Goal: Navigation & Orientation: Find specific page/section

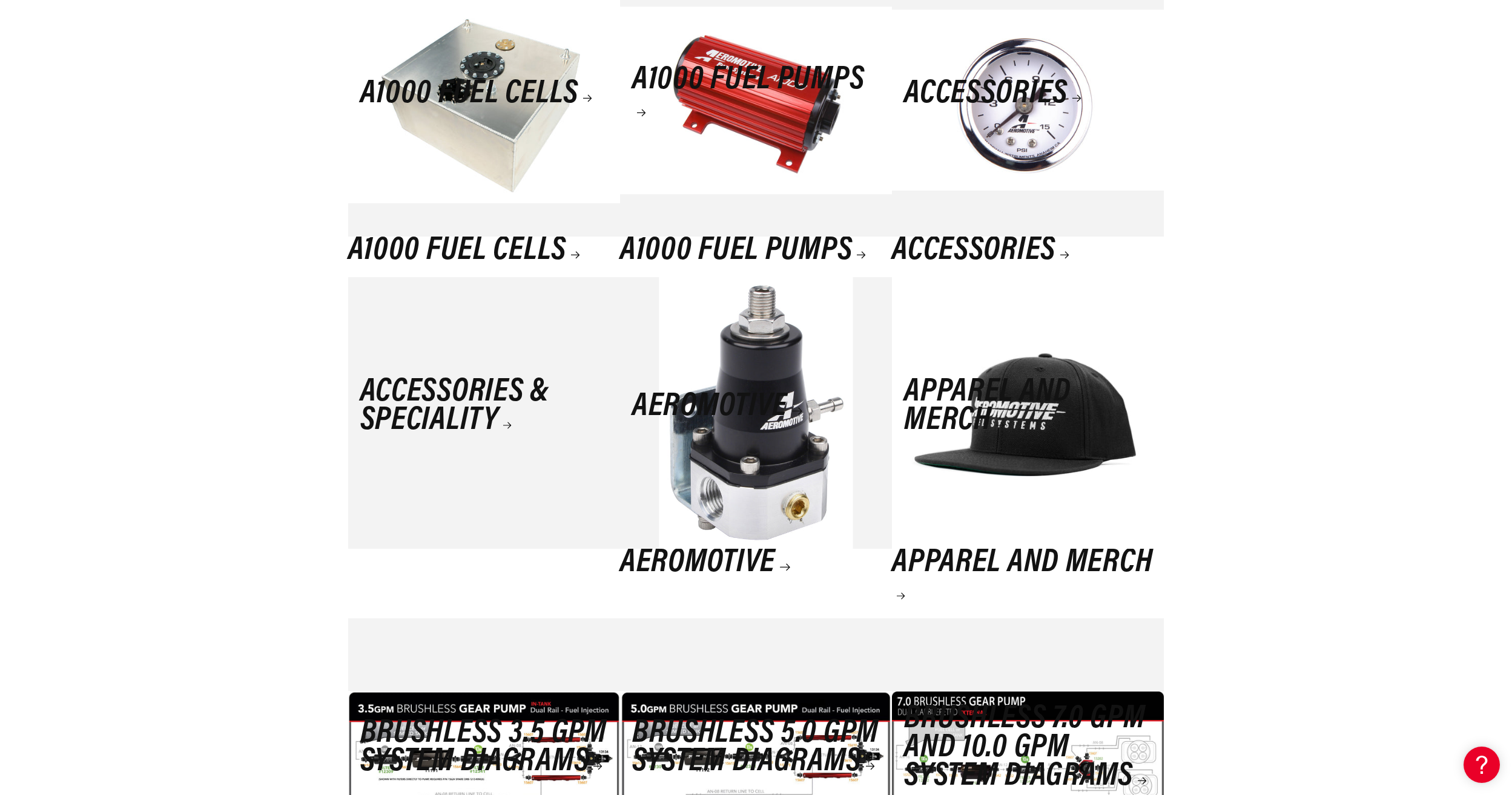
scroll to position [1937, 0]
click at [770, 549] on link "Aeromotive" at bounding box center [756, 563] width 272 height 29
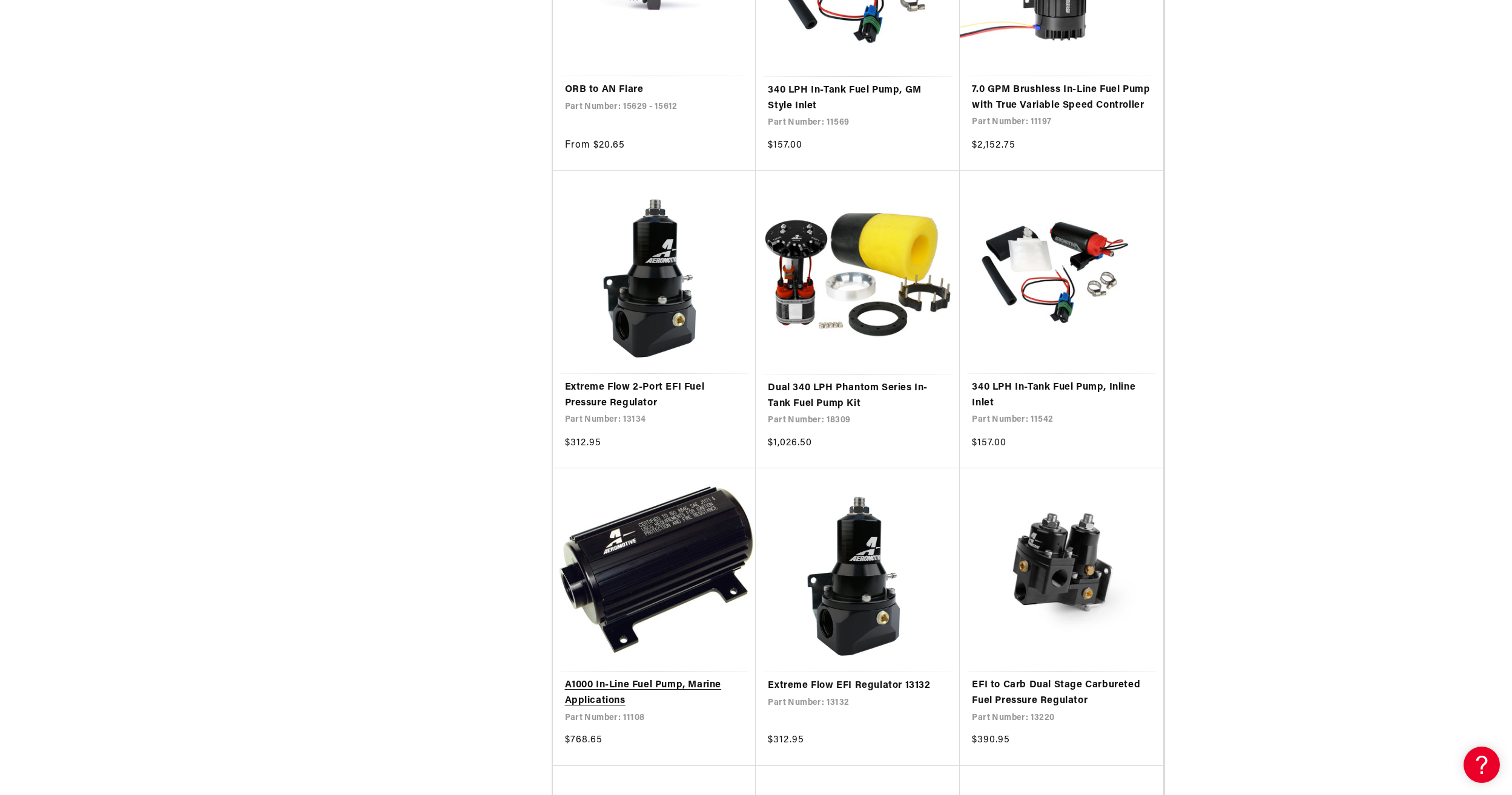
scroll to position [1755, 0]
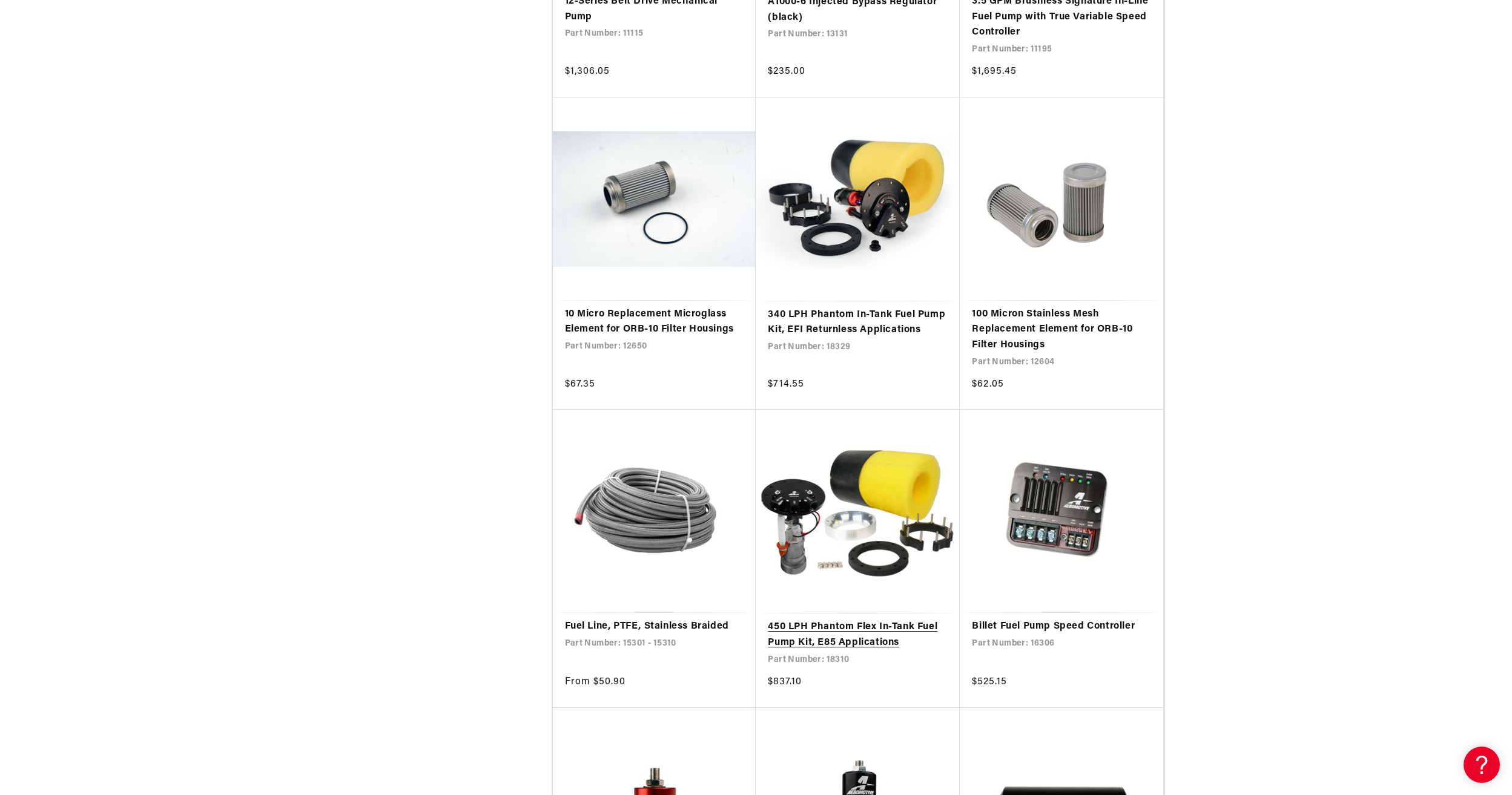
scroll to position [3935, 0]
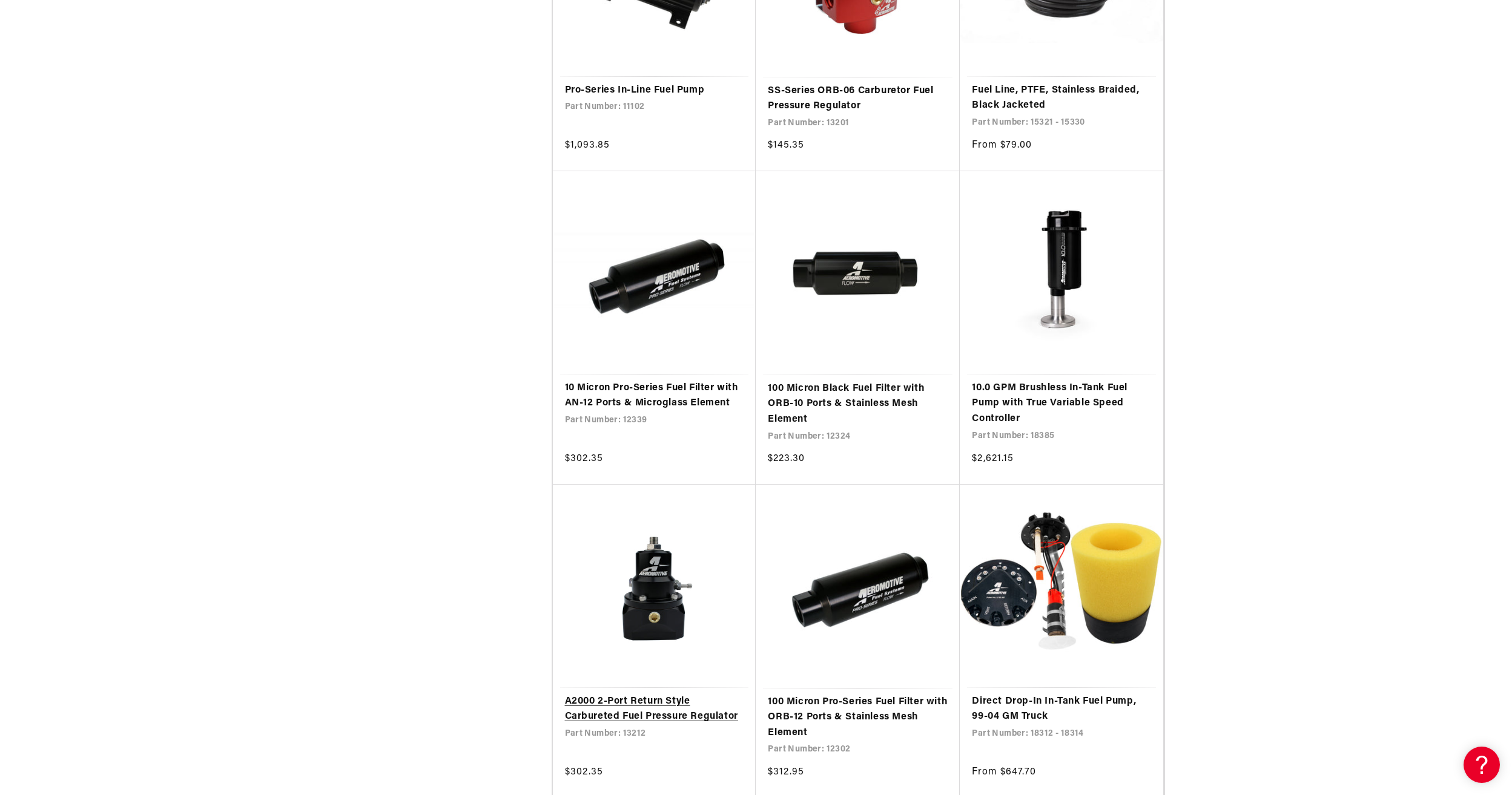
scroll to position [6538, 0]
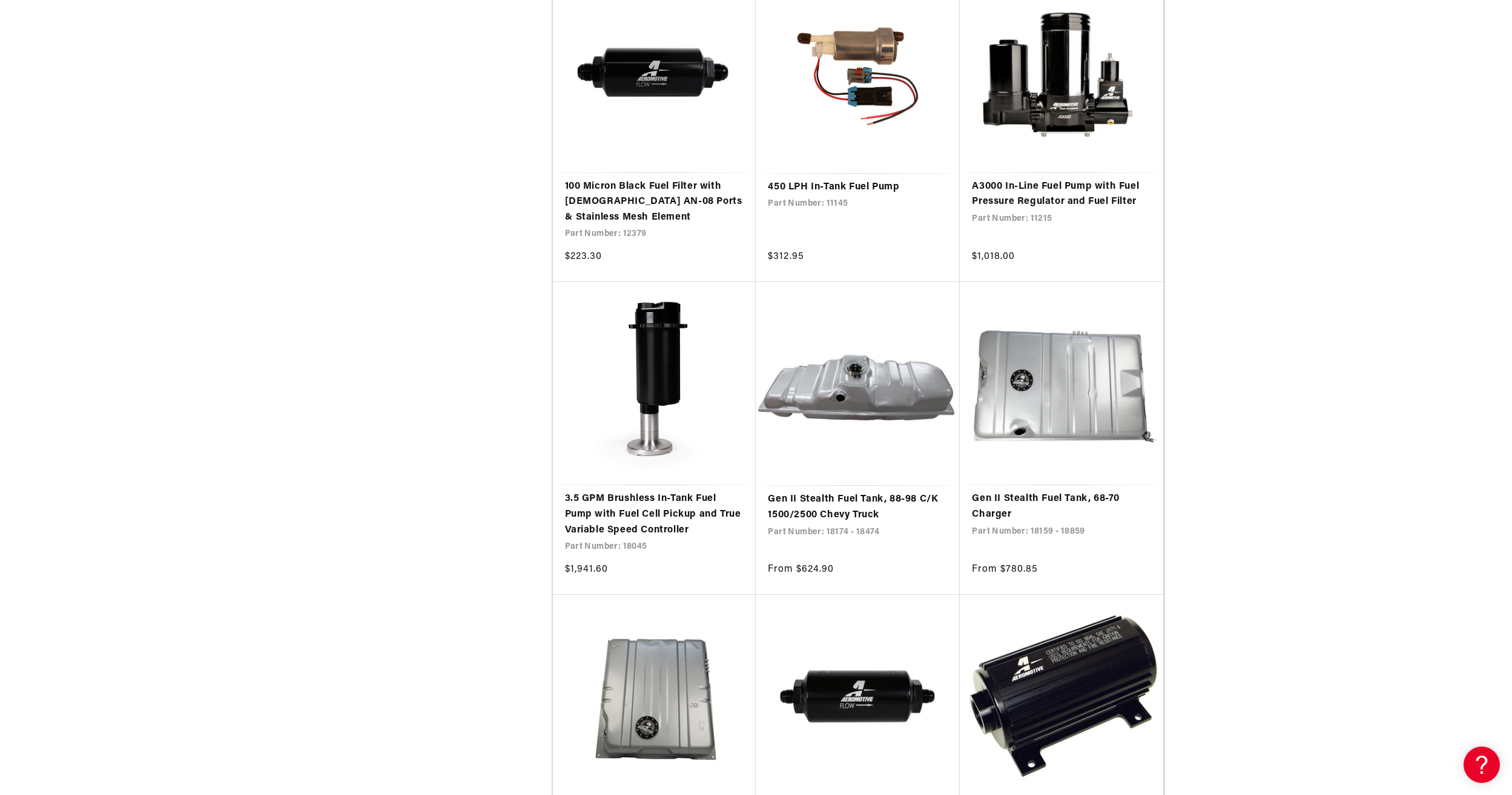
scroll to position [8899, 0]
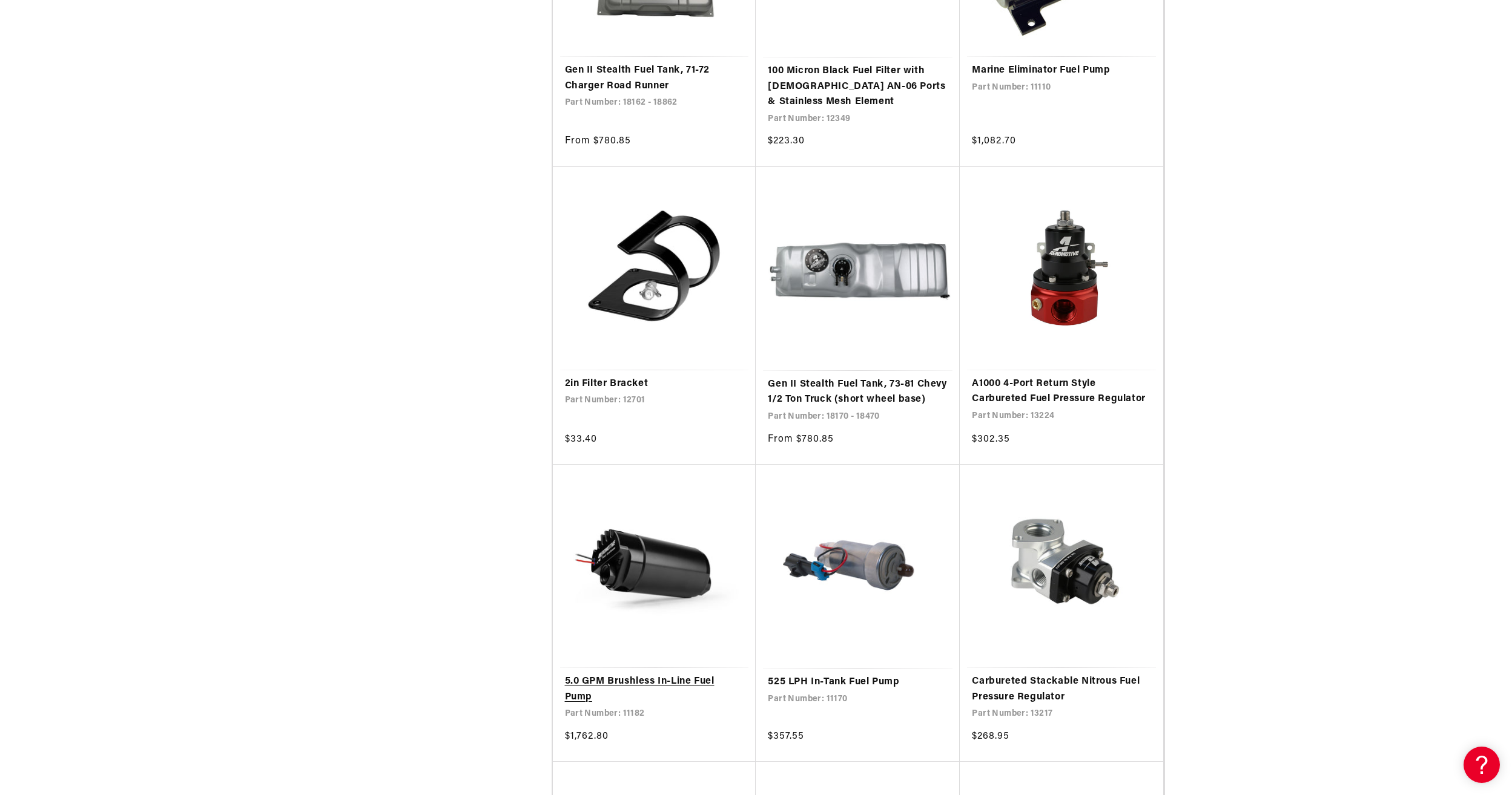
scroll to position [9747, 0]
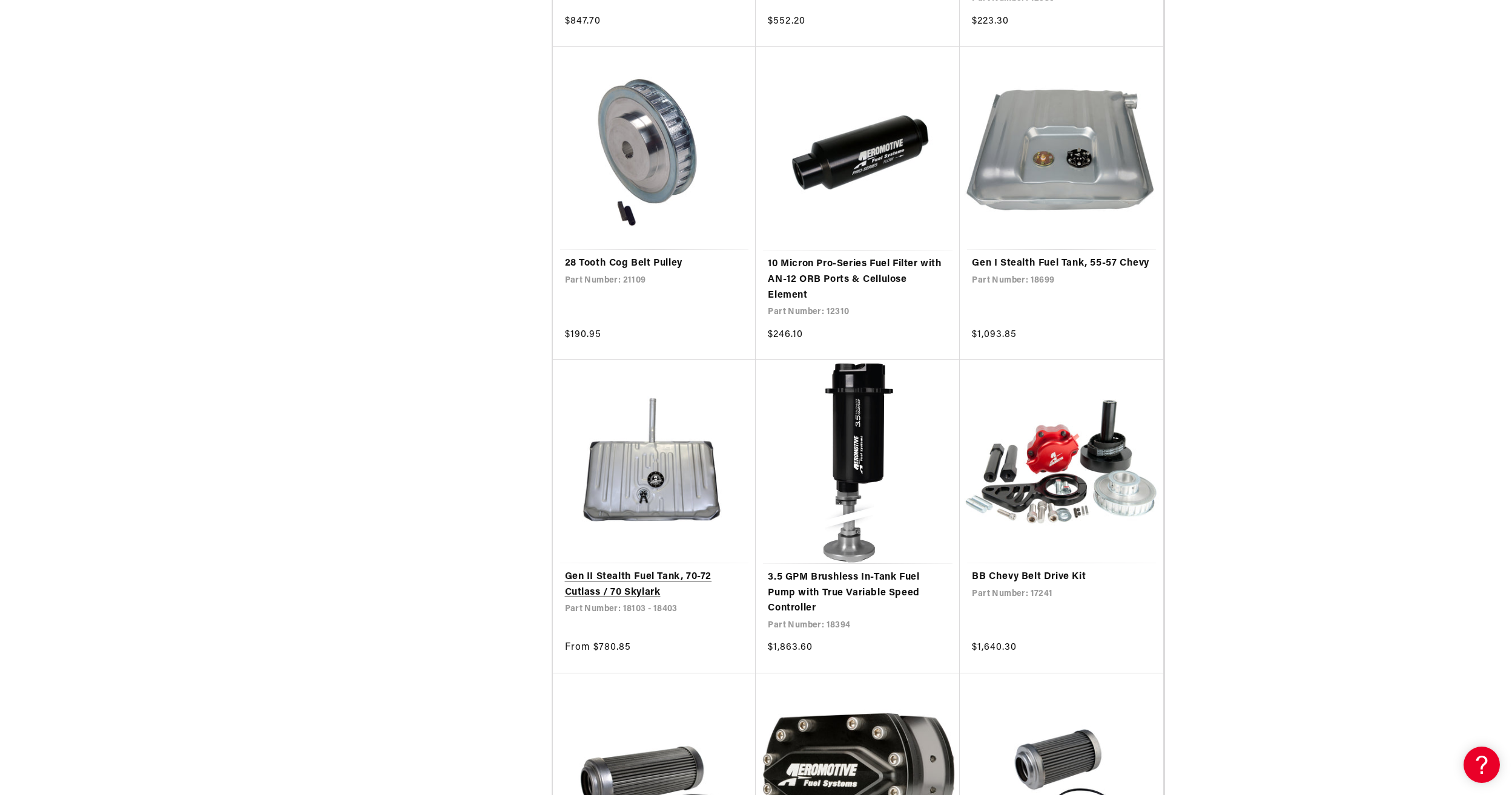
scroll to position [14045, 0]
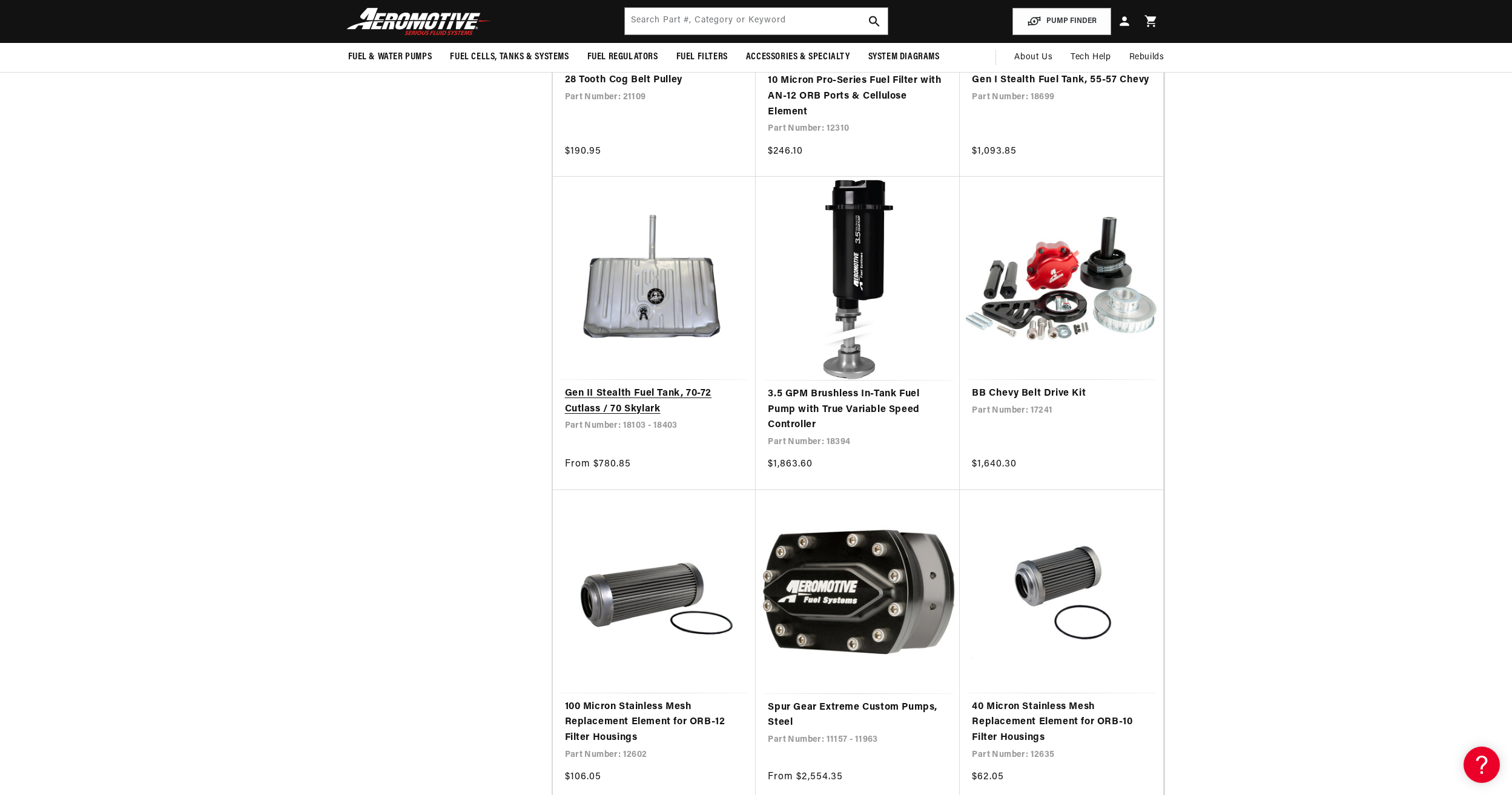
scroll to position [14166, 0]
